Goal: Register for event/course

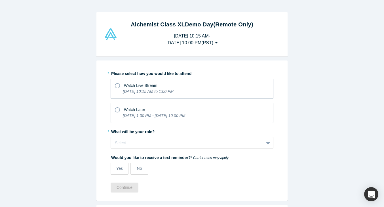
click at [118, 86] on icon at bounding box center [117, 85] width 5 height 5
click at [0, 0] on input "Watch Live Stream [DATE] 10:15 AM to 1:00 PM" at bounding box center [0, 0] width 0 height 0
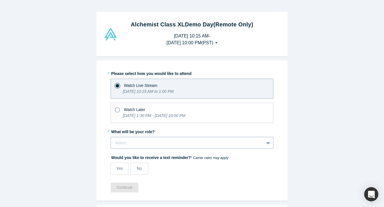
click at [132, 143] on div "* Please select how you would like to attend Watch Live Stream [DATE] 10:15 AM …" at bounding box center [192, 124] width 163 height 110
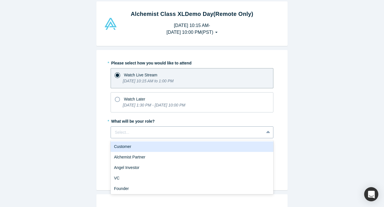
scroll to position [11, 0]
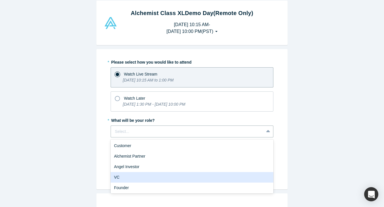
click at [125, 175] on div "VC" at bounding box center [192, 177] width 163 height 10
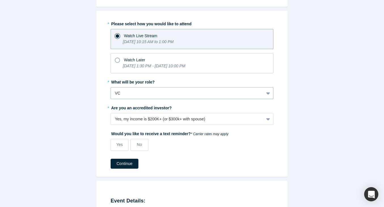
scroll to position [68, 0]
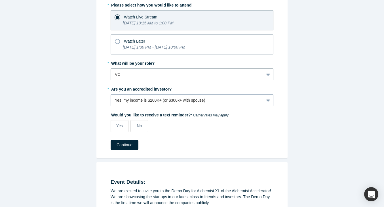
click at [270, 98] on div at bounding box center [268, 100] width 9 height 10
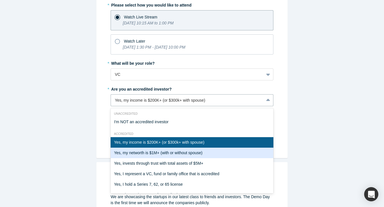
click at [186, 152] on div "Yes, my networth is $1M+ (with or without spouse)" at bounding box center [192, 152] width 163 height 10
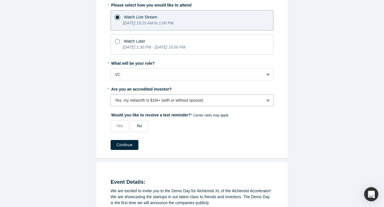
click at [142, 128] on label "No" at bounding box center [139, 126] width 18 height 12
click at [0, 0] on input "No" at bounding box center [0, 0] width 0 height 0
click at [126, 144] on button "Continue" at bounding box center [125, 145] width 28 height 10
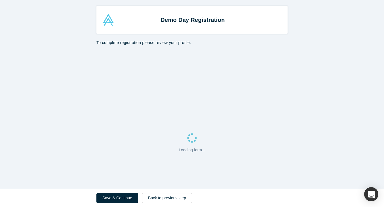
select select "US"
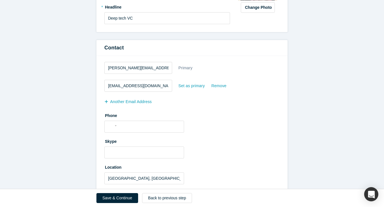
scroll to position [131, 0]
drag, startPoint x: 155, startPoint y: 84, endPoint x: 54, endPoint y: 85, distance: 101.5
click at [54, 85] on form "All fields marked with * are required. General * First name [PERSON_NAME] * Las…" at bounding box center [192, 148] width 384 height 459
type input "[PERSON_NAME][EMAIL_ADDRESS][PERSON_NAME][DOMAIN_NAME]"
click at [137, 126] on input "tel" at bounding box center [149, 125] width 62 height 8
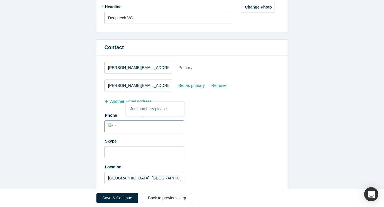
type input "[PHONE_NUMBER]"
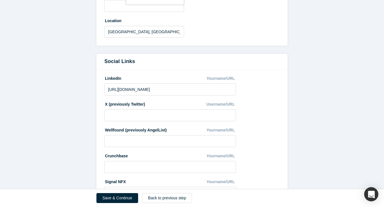
scroll to position [329, 0]
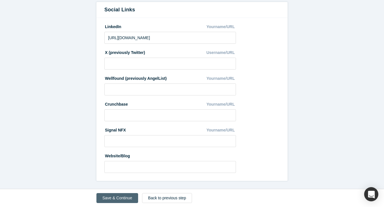
click at [123, 196] on button "Save & Continue" at bounding box center [117, 198] width 42 height 10
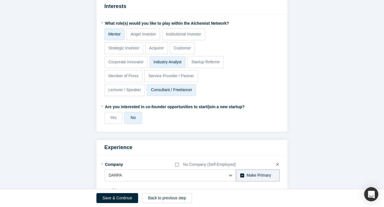
scroll to position [158, 0]
click at [113, 121] on label "Yes" at bounding box center [113, 118] width 18 height 12
click at [0, 0] on input "Yes" at bounding box center [0, 0] width 0 height 0
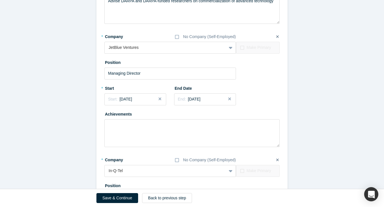
scroll to position [409, 0]
click at [211, 99] on div "End: [DATE]" at bounding box center [205, 99] width 54 height 6
click at [234, 112] on button "Next Year" at bounding box center [235, 115] width 6 height 6
click at [202, 133] on div "May" at bounding box center [205, 134] width 18 height 6
click at [230, 100] on button "Close" at bounding box center [231, 99] width 9 height 12
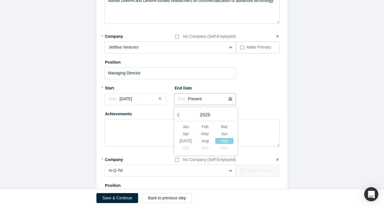
click at [211, 101] on div "End: Present" at bounding box center [205, 99] width 54 height 6
click at [177, 115] on button "Previous Year" at bounding box center [176, 115] width 6 height 6
click at [207, 132] on div "May" at bounding box center [205, 134] width 18 height 6
click at [205, 97] on div "End: [DATE]" at bounding box center [205, 99] width 54 height 6
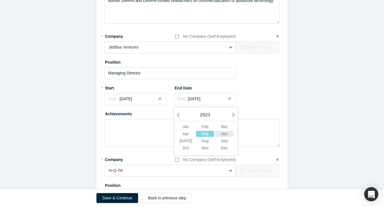
click at [226, 133] on div "Jun" at bounding box center [224, 134] width 18 height 6
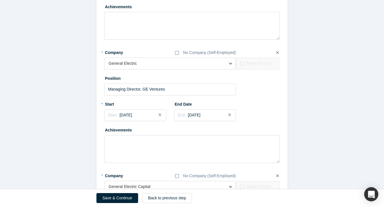
scroll to position [765, 0]
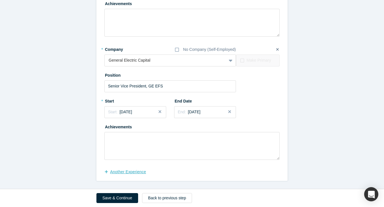
click at [120, 173] on button "another Experience" at bounding box center [128, 172] width 48 height 10
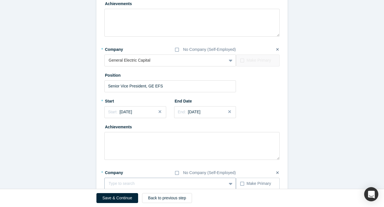
click at [124, 181] on div "Type to search" at bounding box center [170, 183] width 132 height 12
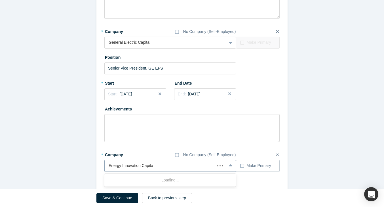
type input "Energy Innovation Capital"
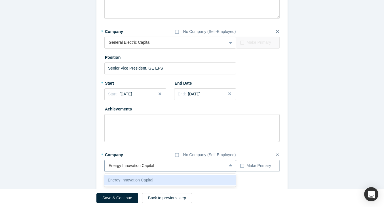
scroll to position [795, 0]
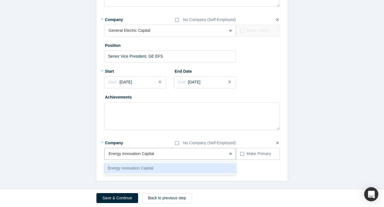
click at [206, 167] on div "Energy Innovation Capital" at bounding box center [170, 168] width 132 height 10
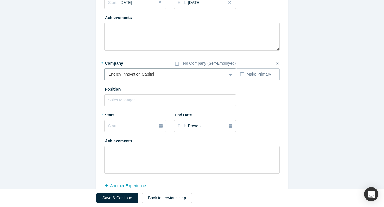
scroll to position [876, 0]
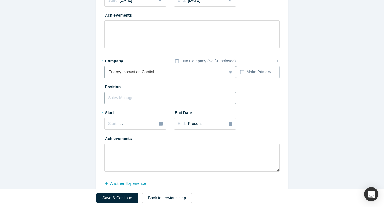
click at [145, 101] on input "text" at bounding box center [170, 98] width 132 height 12
type input "Senior Advisor"
click at [129, 125] on div "Start: ..." at bounding box center [135, 123] width 54 height 6
click at [107, 139] on button "Previous Year" at bounding box center [107, 140] width 6 height 6
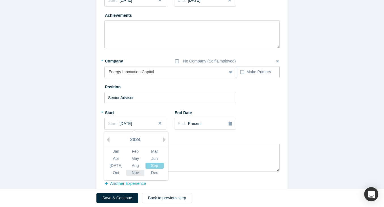
click at [135, 170] on div "Nov" at bounding box center [135, 173] width 18 height 6
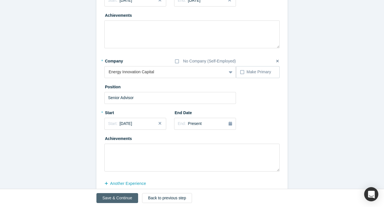
click at [118, 197] on button "Save & Continue" at bounding box center [117, 198] width 42 height 10
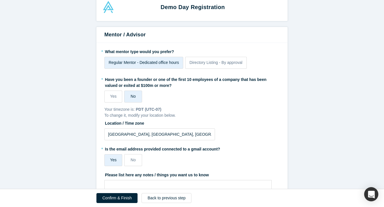
scroll to position [14, 0]
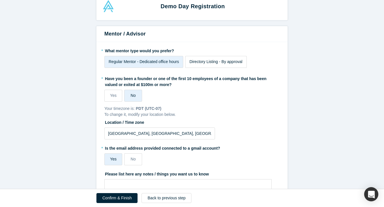
click at [218, 62] on span "Directory Listing - By approval" at bounding box center [215, 61] width 53 height 5
click at [0, 0] on input "Directory Listing - By approval" at bounding box center [0, 0] width 0 height 0
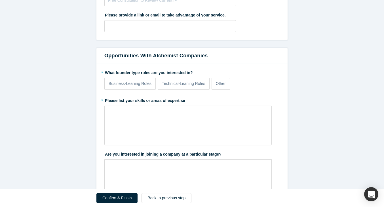
scroll to position [397, 0]
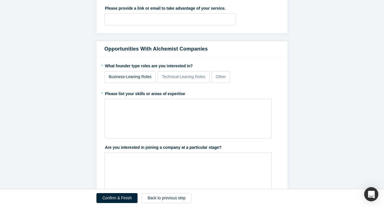
click at [140, 80] on label "Business-Leaning Roles" at bounding box center [129, 77] width 51 height 12
click at [0, 0] on input "Business-Leaning Roles" at bounding box center [0, 0] width 0 height 0
click at [223, 119] on div "rdw-wrapper" at bounding box center [187, 119] width 167 height 40
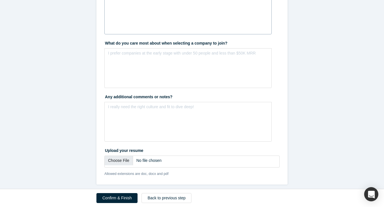
scroll to position [559, 0]
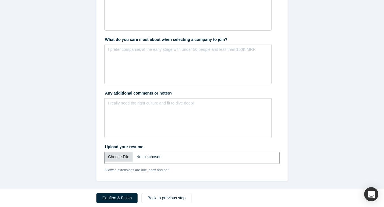
click at [125, 156] on input "file" at bounding box center [191, 158] width 175 height 12
click at [105, 197] on button "Confirm & Finish" at bounding box center [116, 198] width 41 height 10
